Goal: Task Accomplishment & Management: Manage account settings

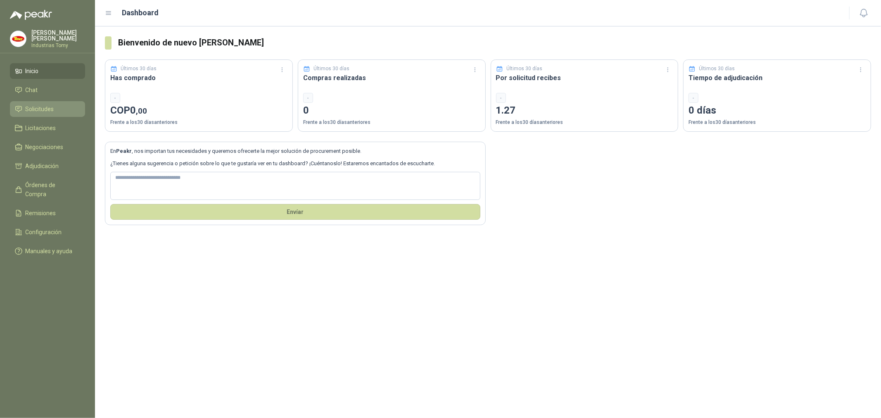
click at [57, 110] on li "Solicitudes" at bounding box center [47, 108] width 65 height 9
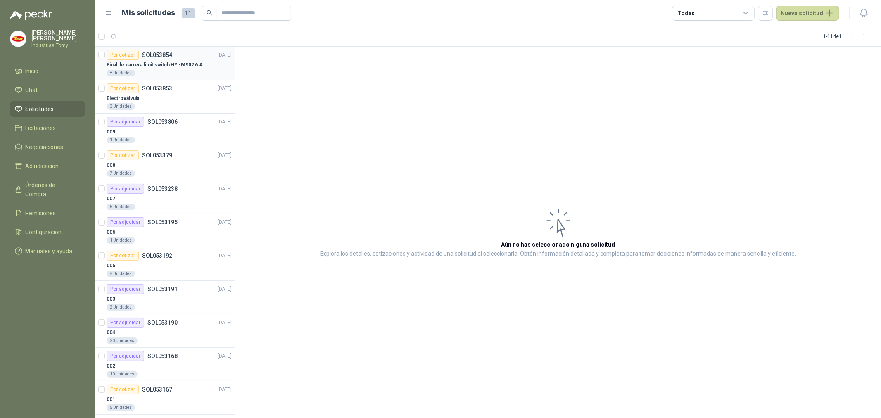
click at [156, 67] on p "Final de carrera limit switch HY -M907 6 A - 250 V a.c" at bounding box center [158, 65] width 103 height 8
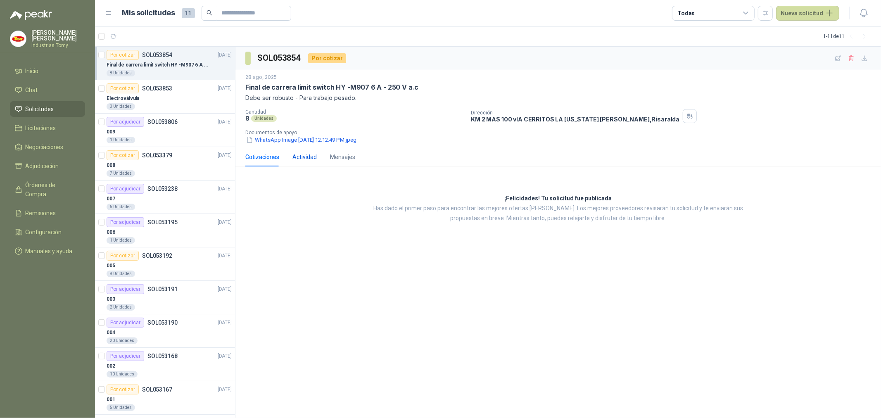
click at [304, 160] on div "Actividad" at bounding box center [304, 156] width 24 height 9
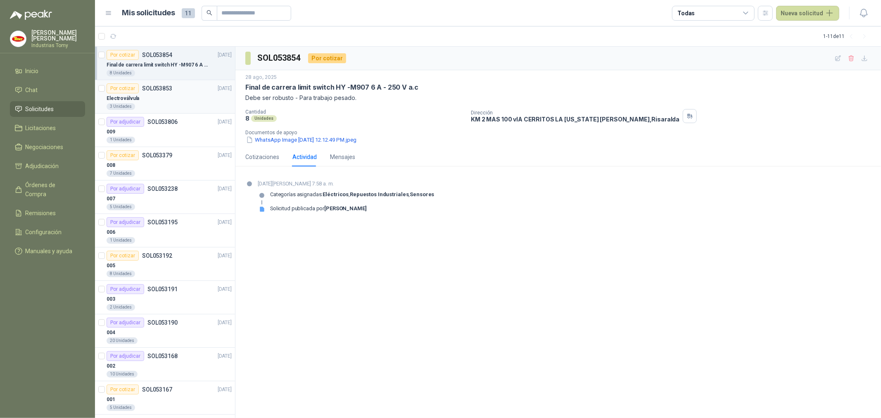
click at [166, 98] on div "Electroválvula" at bounding box center [169, 98] width 125 height 10
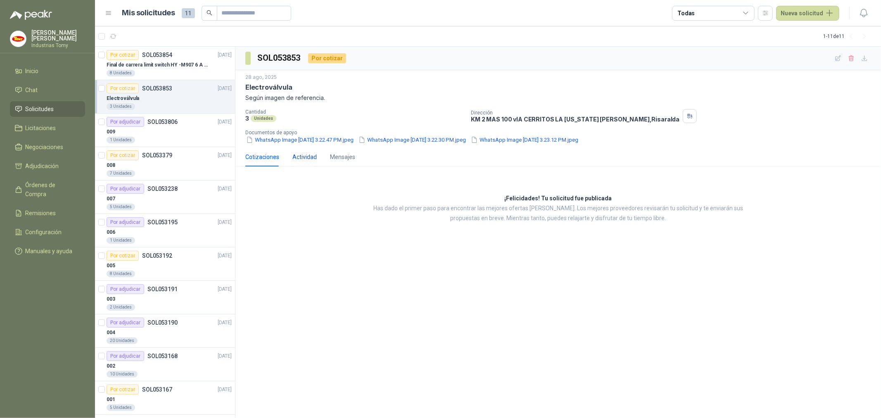
click at [306, 156] on div "Actividad" at bounding box center [304, 156] width 24 height 9
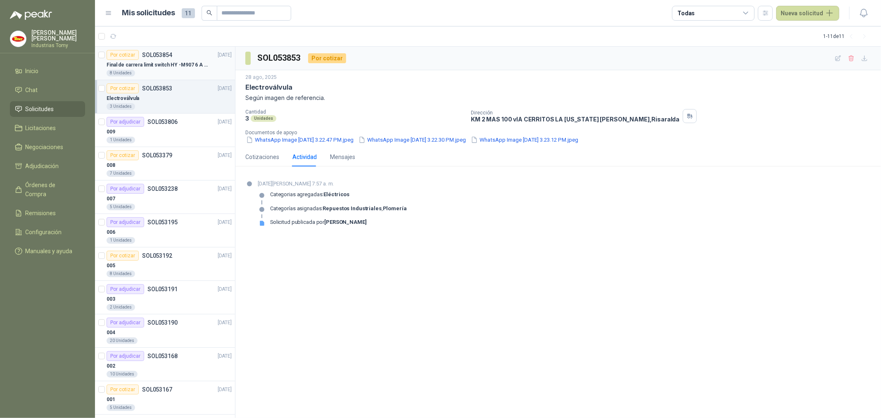
click at [172, 61] on p "Final de carrera limit switch HY -M907 6 A - 250 V a.c" at bounding box center [158, 65] width 103 height 8
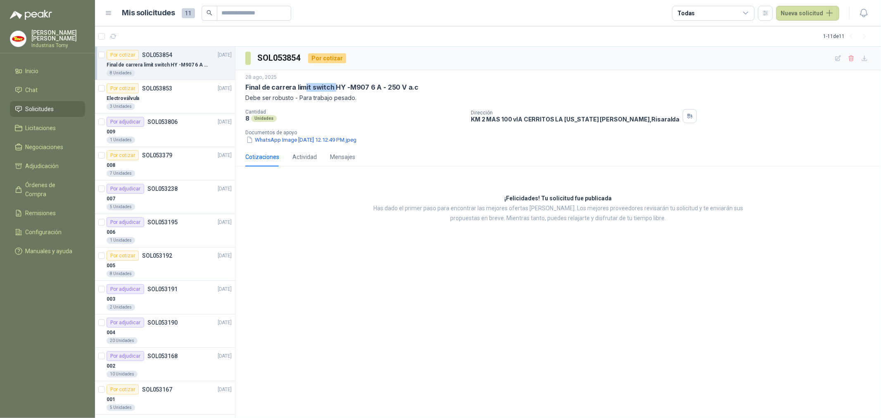
click at [333, 84] on p "Final de carrera limit switch HY -M907 6 A - 250 V a.c" at bounding box center [331, 87] width 173 height 9
